Goal: Information Seeking & Learning: Learn about a topic

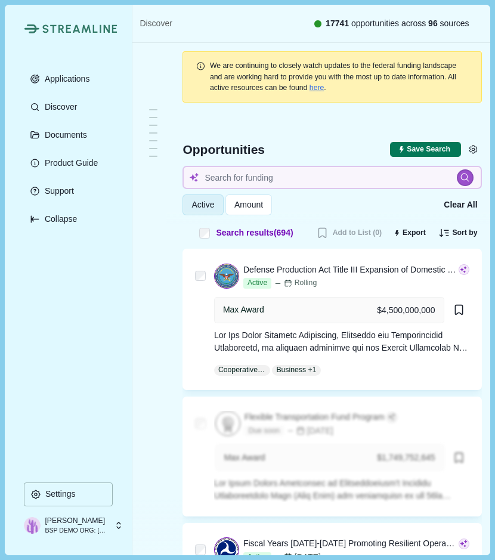
click at [80, 531] on p "BSP DEMO ORG: [GEOGRAPHIC_DATA], [US_STATE]" at bounding box center [76, 531] width 63 height 10
click at [113, 234] on div "Streamline Climate Applications Discover Documents Product Guide Support Collap…" at bounding box center [69, 280] width 128 height 550
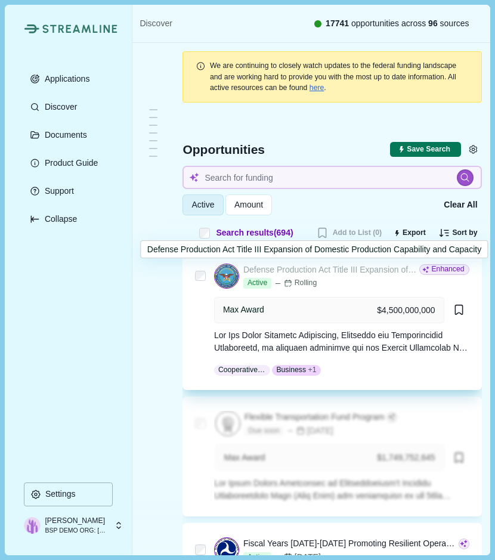
click at [360, 265] on div "Defense Production Act Title III Expansion of Domestic Production Capability an…" at bounding box center [330, 269] width 174 height 13
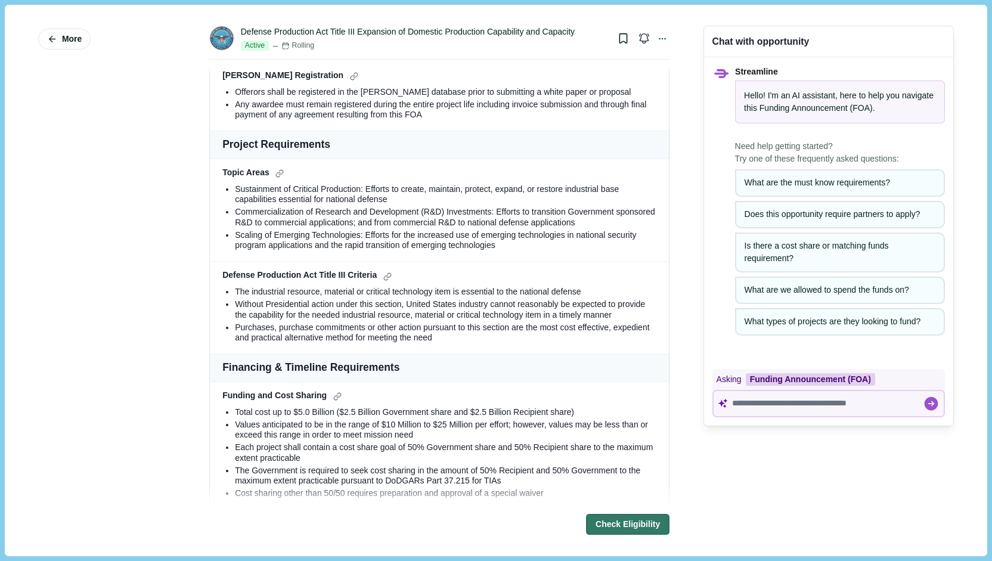
scroll to position [119, 0]
